Goal: Task Accomplishment & Management: Complete application form

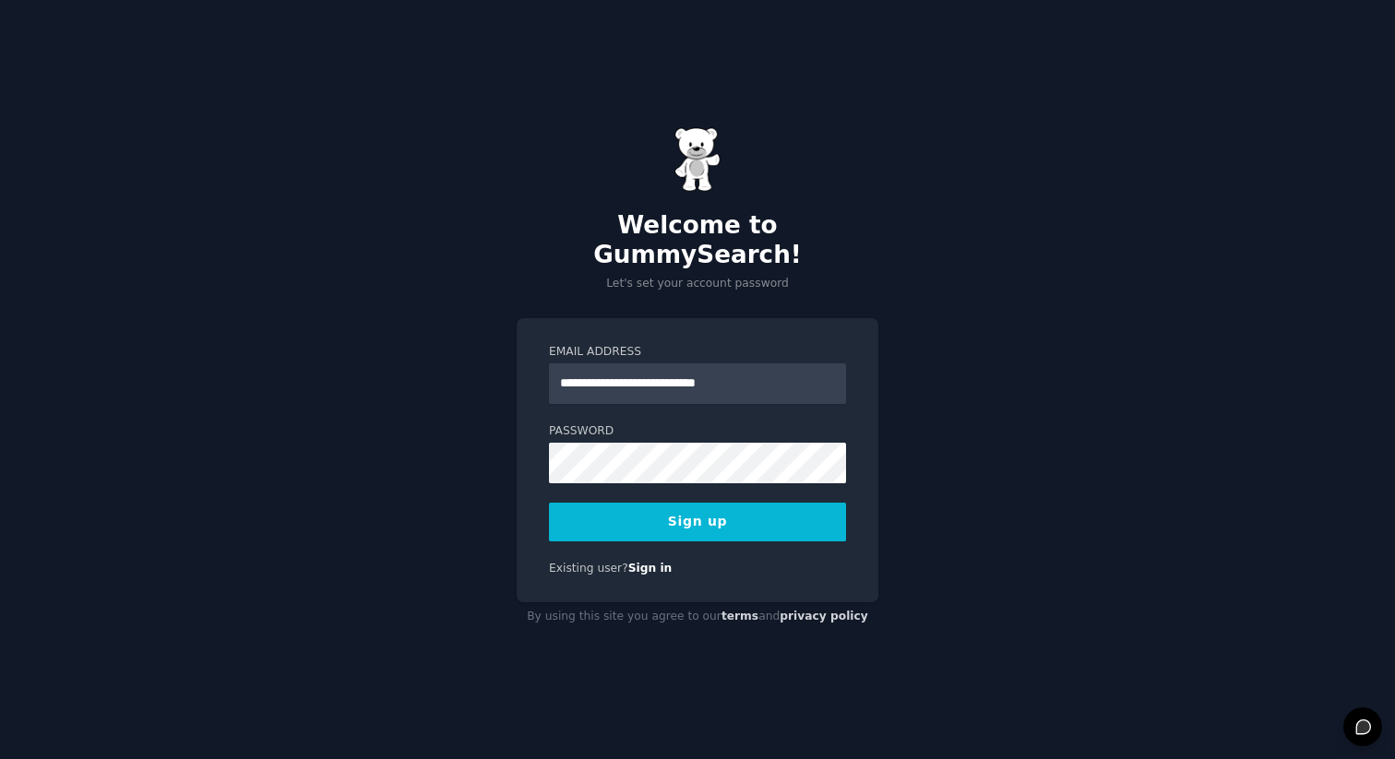
type input "**********"
click at [549, 503] on button "Sign up" at bounding box center [697, 522] width 297 height 39
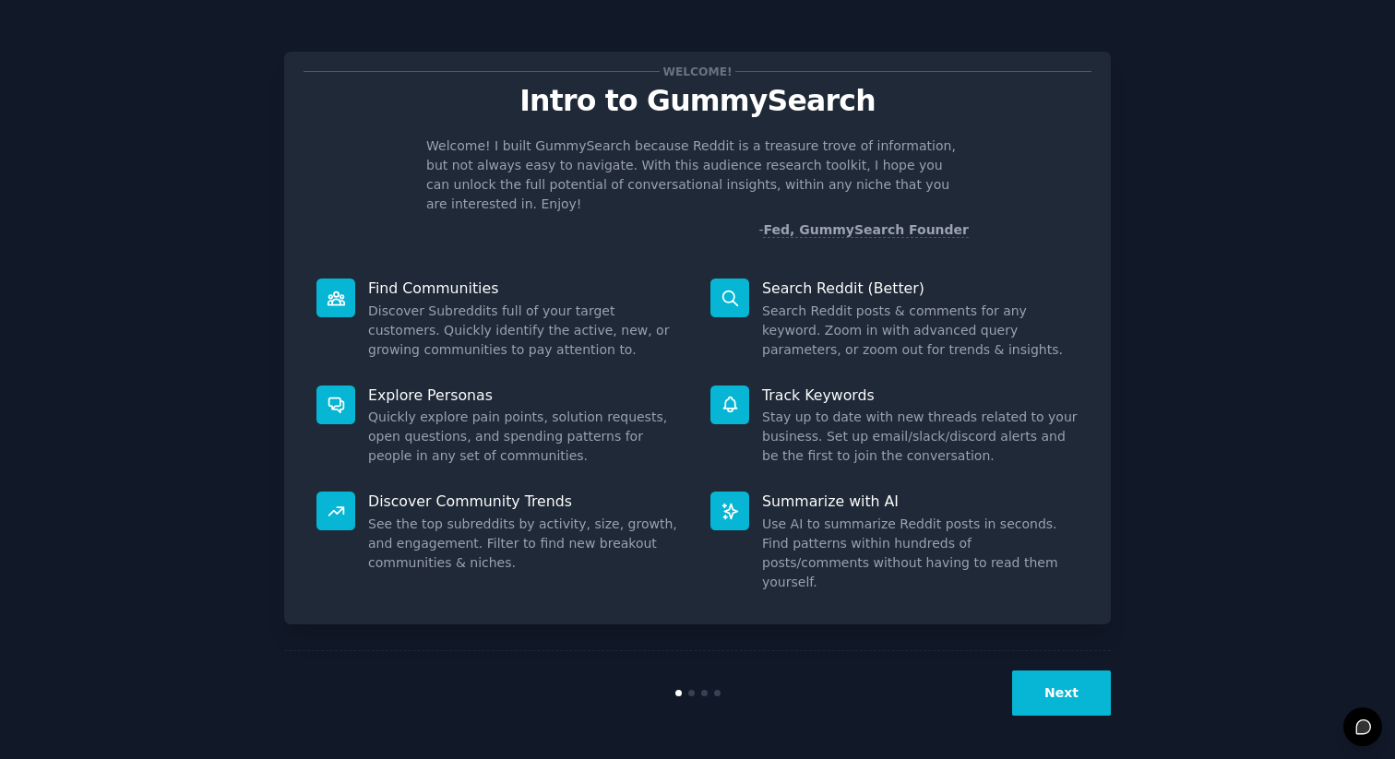
click at [1080, 697] on button "Next" at bounding box center [1061, 693] width 99 height 45
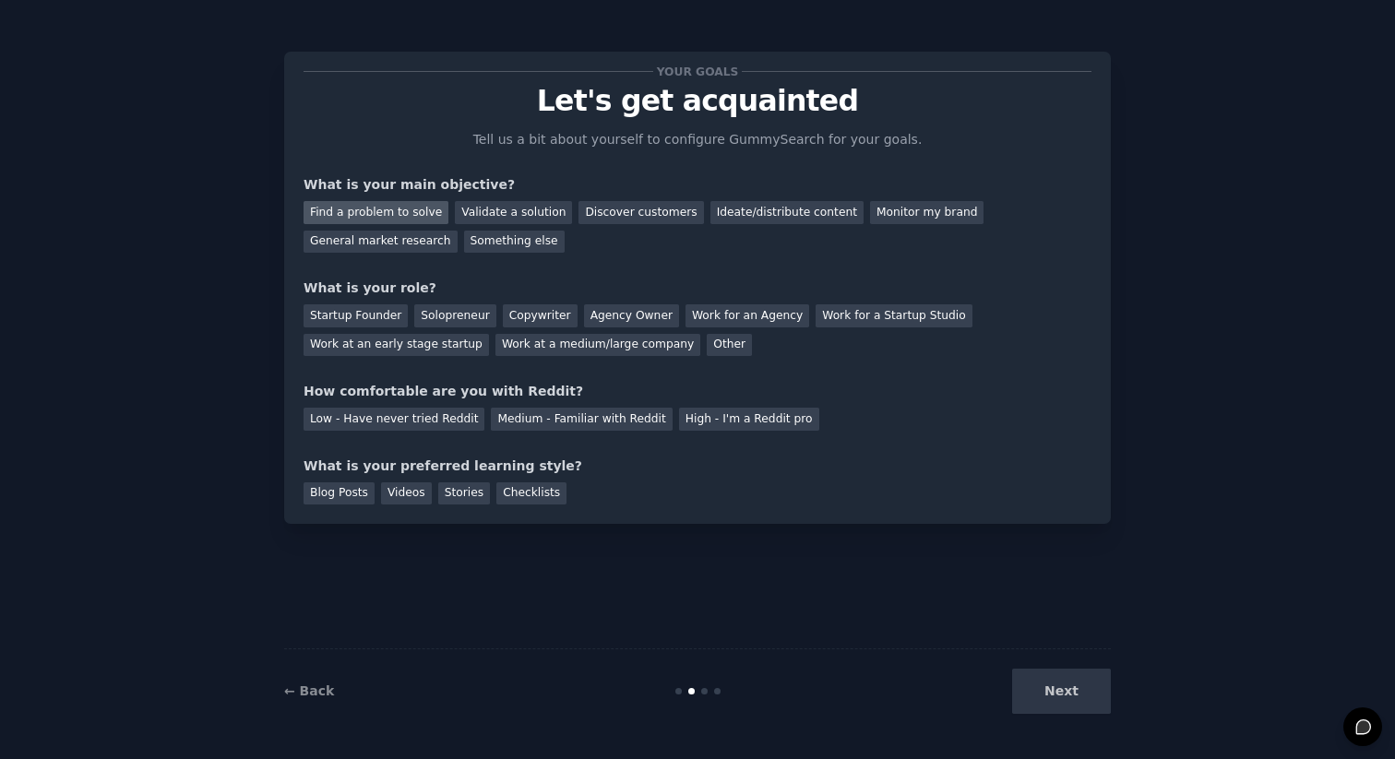
click at [413, 206] on div "Find a problem to solve" at bounding box center [376, 212] width 145 height 23
click at [522, 208] on div "Validate a solution" at bounding box center [513, 212] width 117 height 23
click at [409, 207] on div "Find a problem to solve" at bounding box center [376, 212] width 145 height 23
click at [470, 320] on div "Solopreneur" at bounding box center [454, 315] width 81 height 23
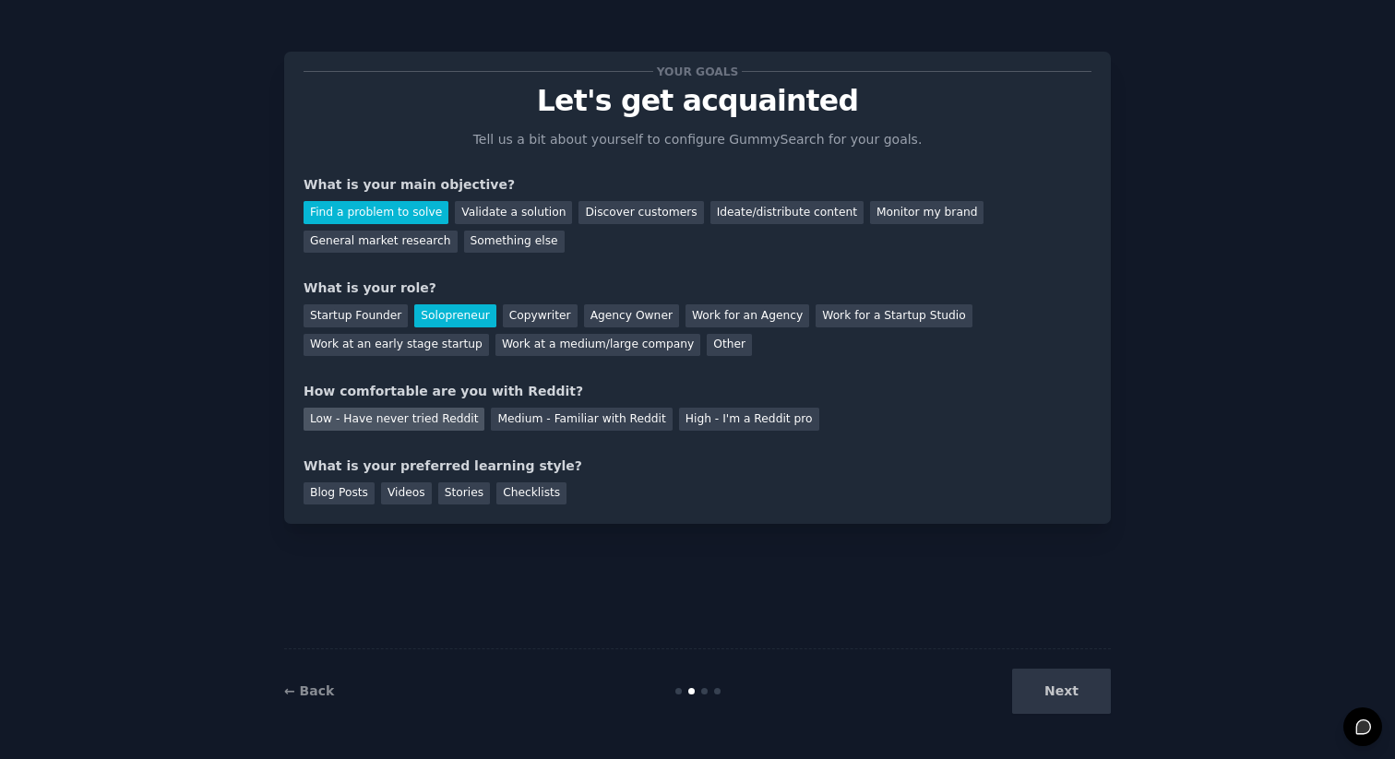
click at [440, 421] on div "Low - Have never tried Reddit" at bounding box center [394, 419] width 181 height 23
click at [334, 495] on div "Blog Posts" at bounding box center [339, 494] width 71 height 23
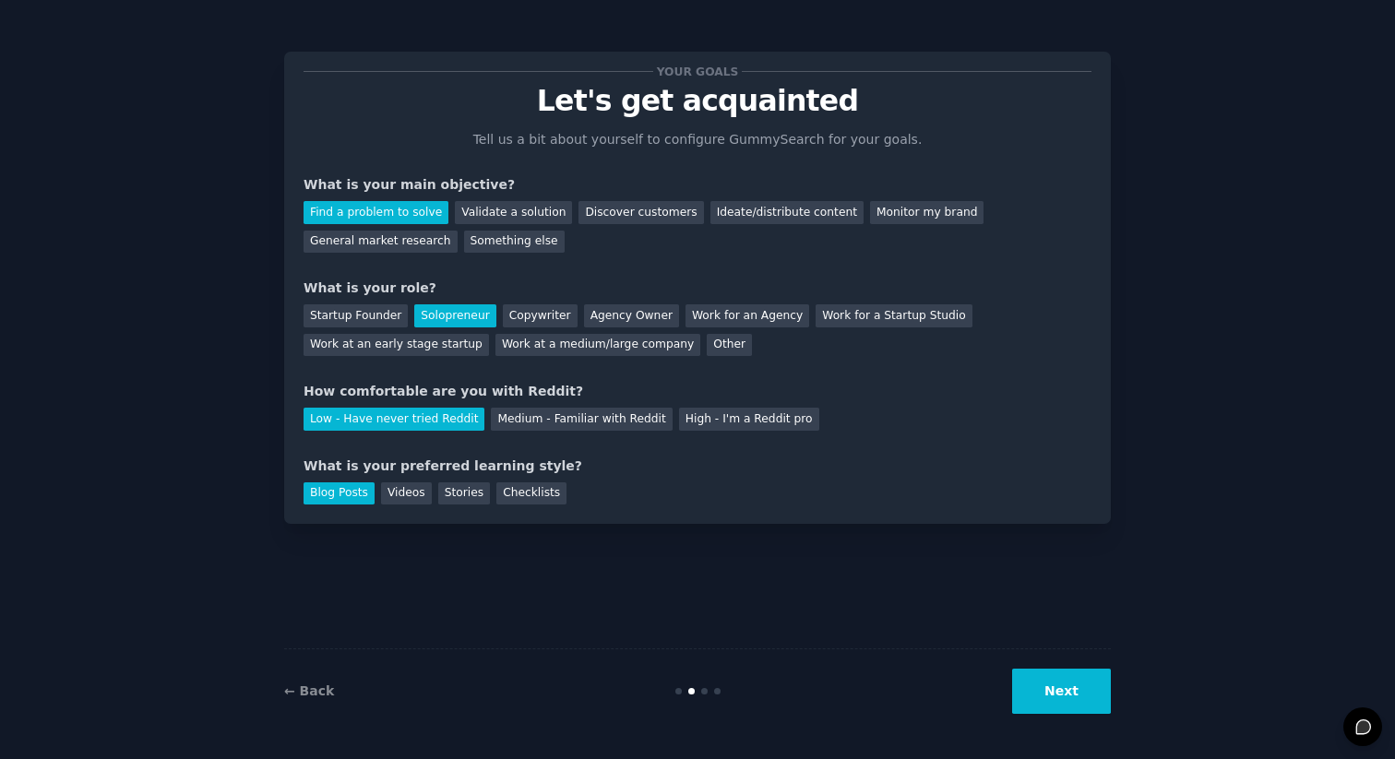
click at [1053, 698] on button "Next" at bounding box center [1061, 691] width 99 height 45
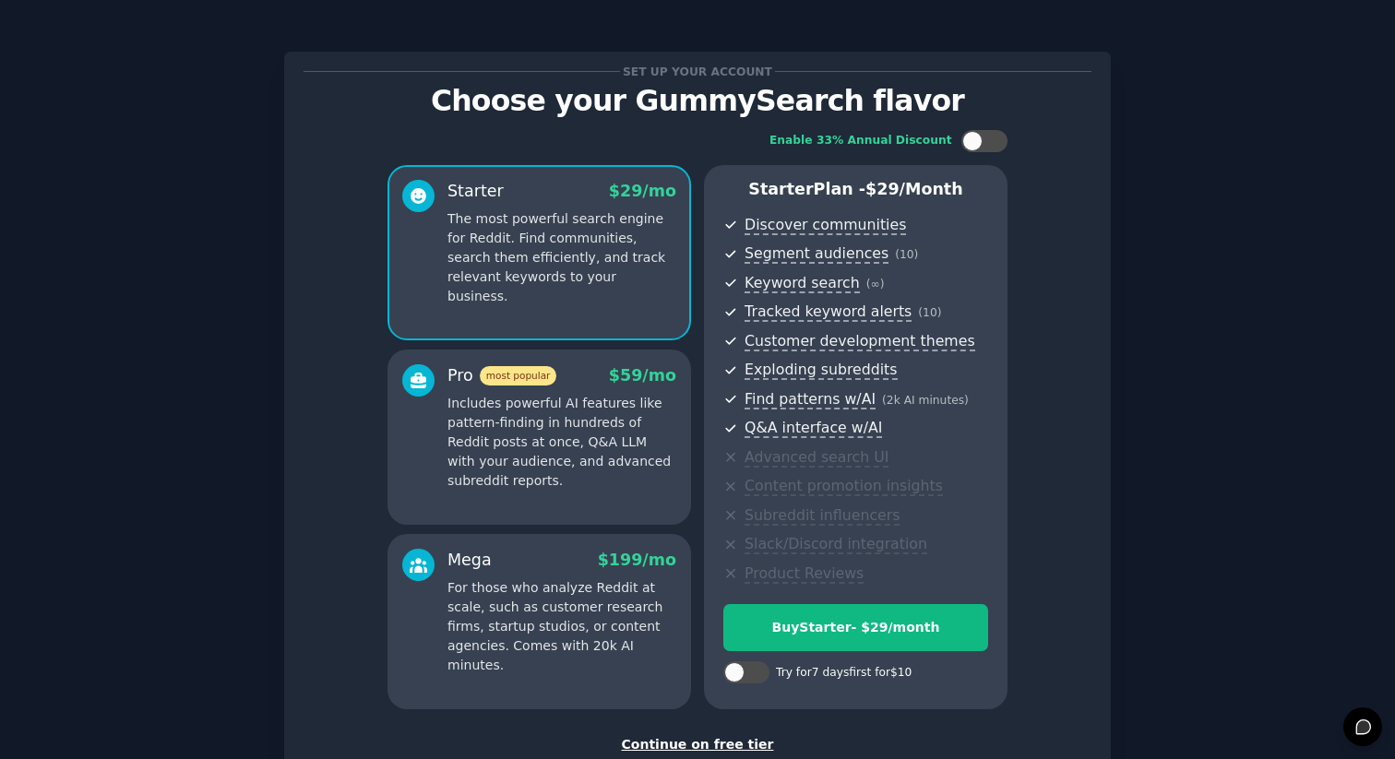
scroll to position [125, 0]
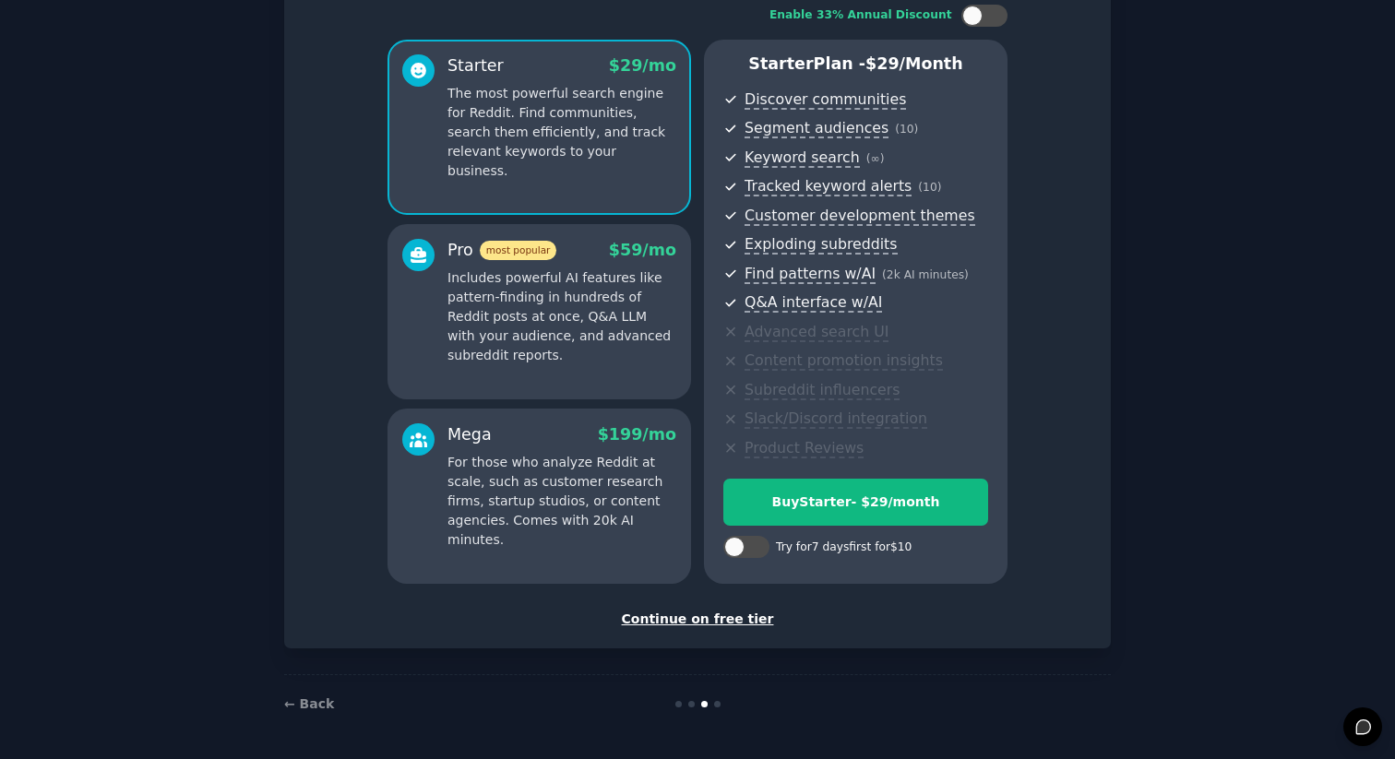
click at [729, 614] on div "Continue on free tier" at bounding box center [698, 619] width 788 height 19
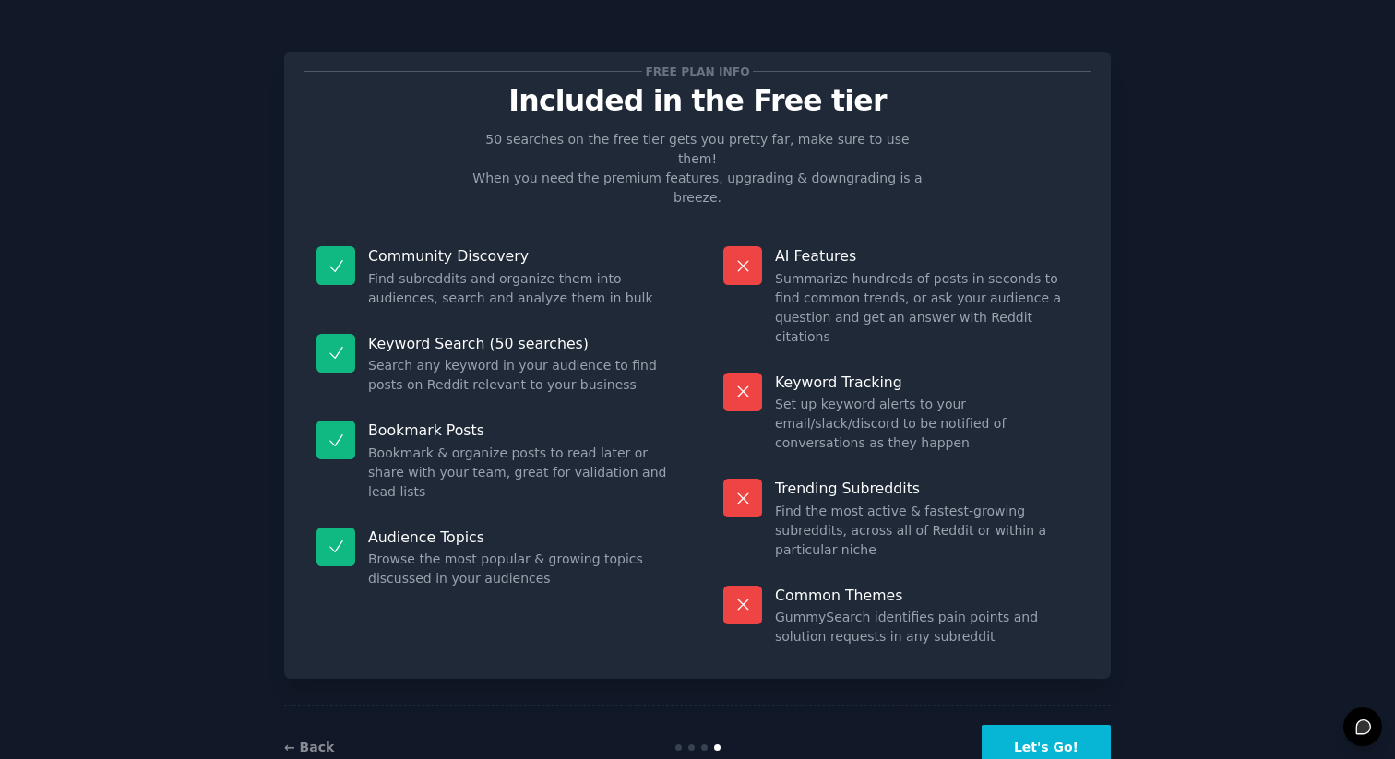
click at [1027, 725] on button "Let's Go!" at bounding box center [1046, 747] width 129 height 45
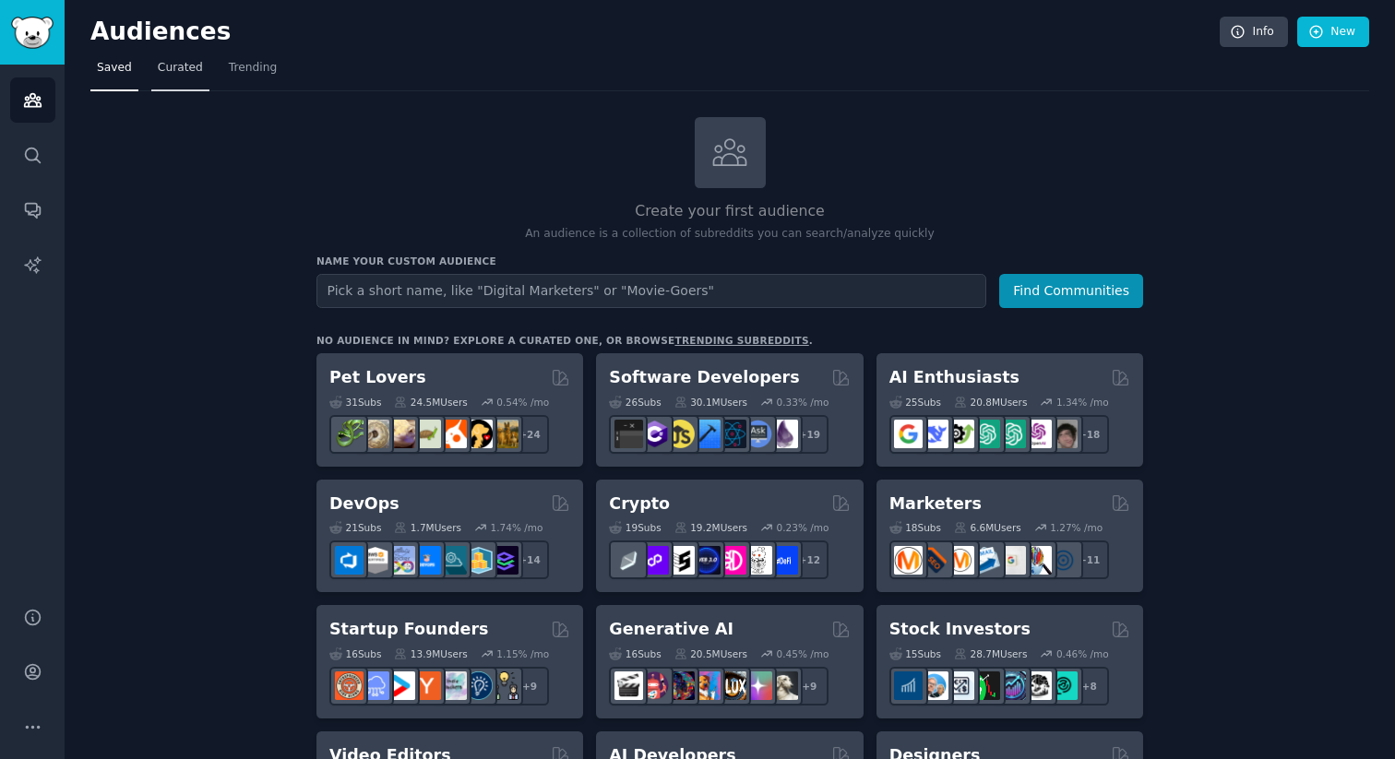
click at [185, 86] on link "Curated" at bounding box center [180, 73] width 58 height 38
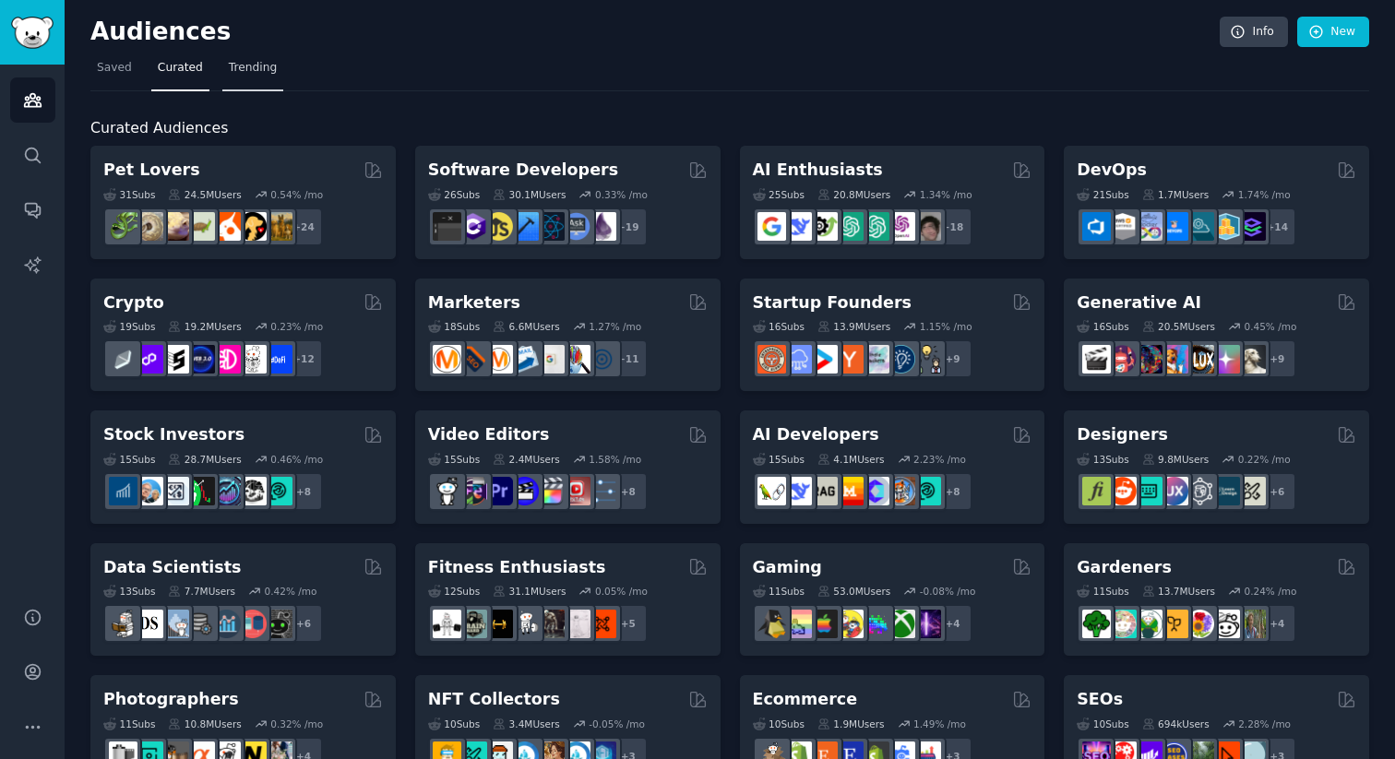
click at [269, 87] on link "Trending" at bounding box center [252, 73] width 61 height 38
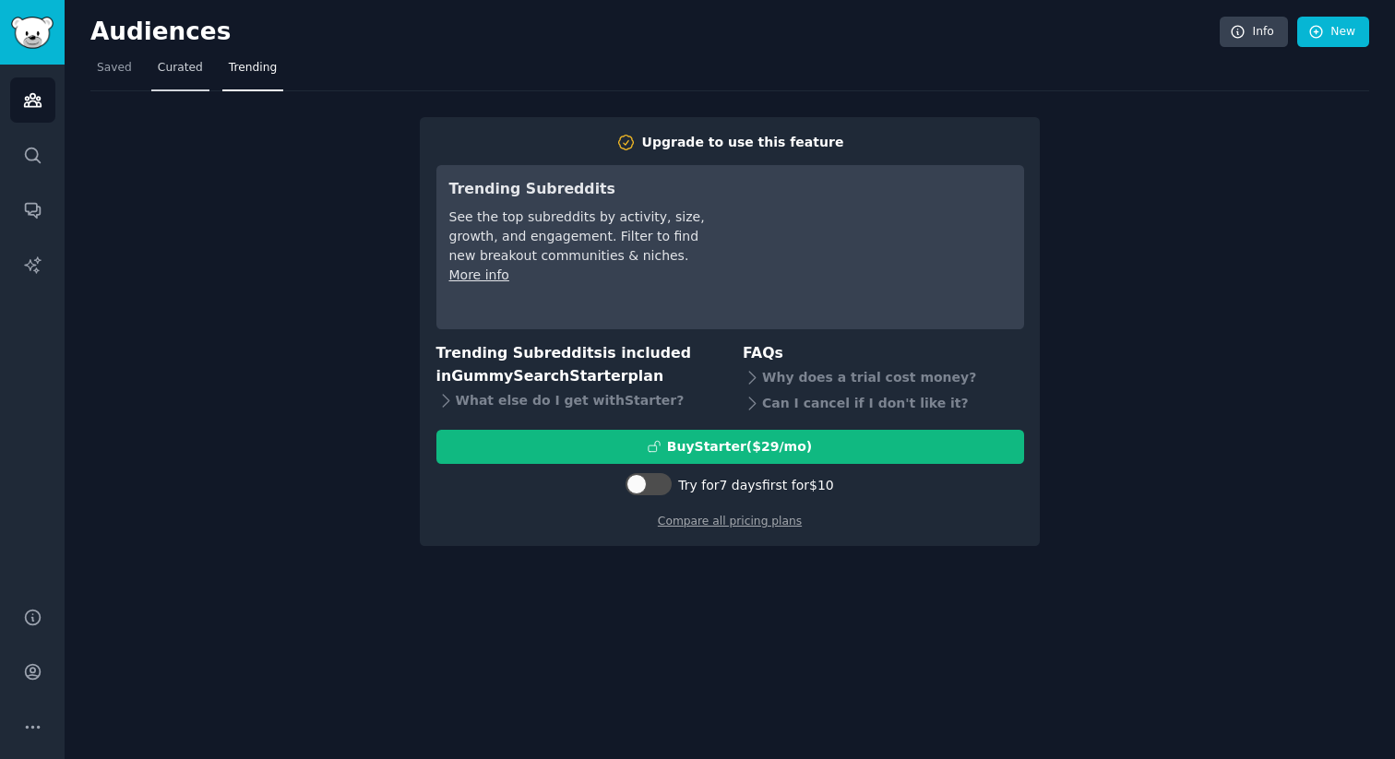
click at [151, 69] on link "Curated" at bounding box center [180, 73] width 58 height 38
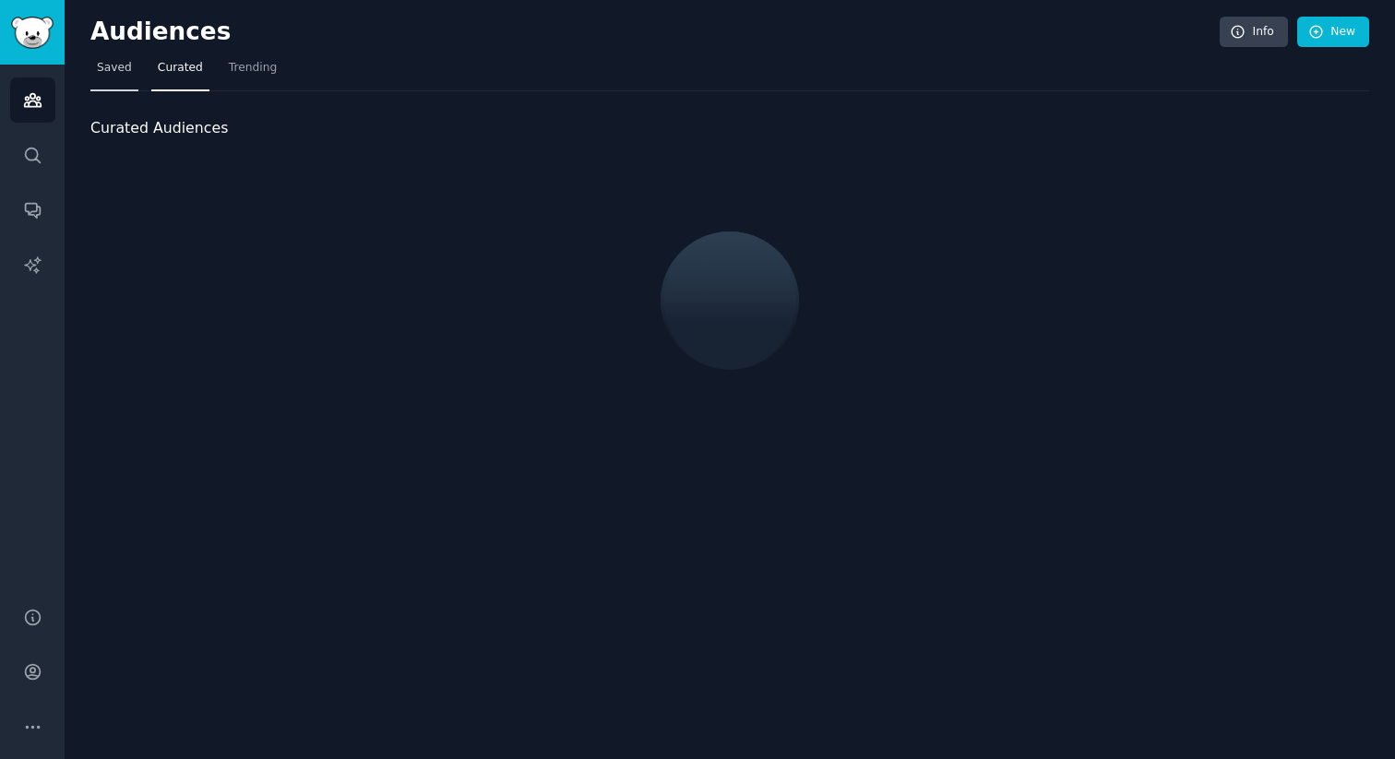
click at [127, 75] on span "Saved" at bounding box center [114, 68] width 35 height 17
